Goal: Check status: Check status

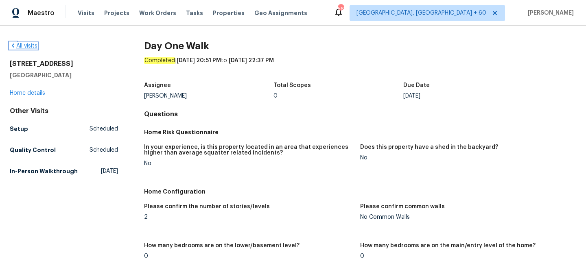
click at [29, 47] on link "All visits" at bounding box center [24, 46] width 28 height 6
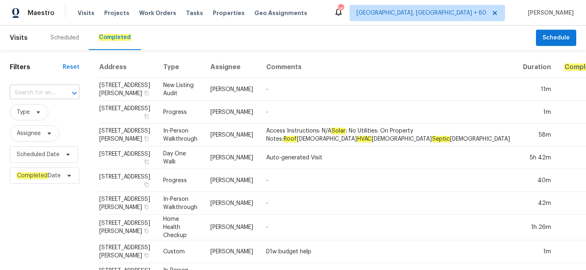
click at [55, 95] on input "text" at bounding box center [33, 93] width 47 height 13
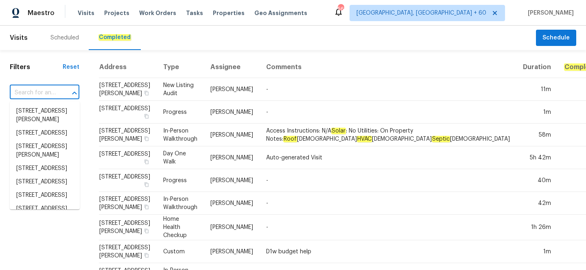
paste input "[STREET_ADDRESS][PERSON_NAME]"
type input "[STREET_ADDRESS][PERSON_NAME]"
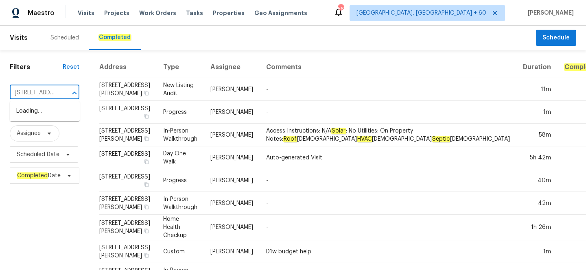
scroll to position [0, 73]
click at [52, 118] on li "[STREET_ADDRESS][PERSON_NAME]" at bounding box center [45, 116] width 70 height 22
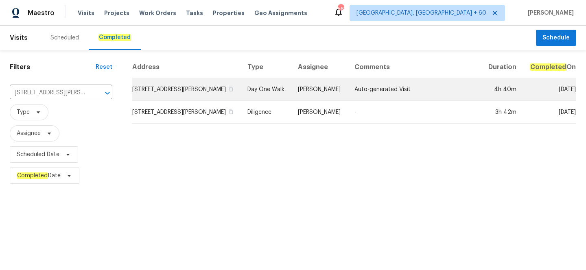
click at [279, 98] on td "Day One Walk" at bounding box center [266, 89] width 50 height 23
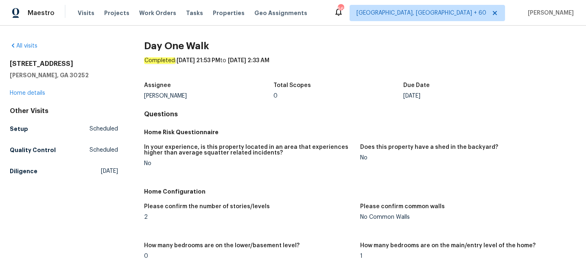
scroll to position [1238, 0]
